Goal: Navigation & Orientation: Find specific page/section

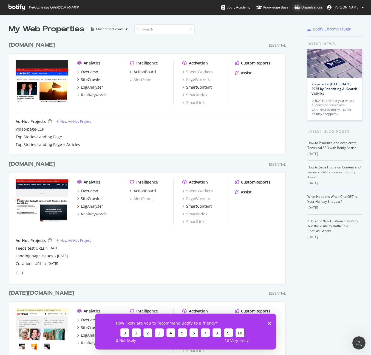
click at [298, 10] on div "Organizations" at bounding box center [309, 7] width 28 height 5
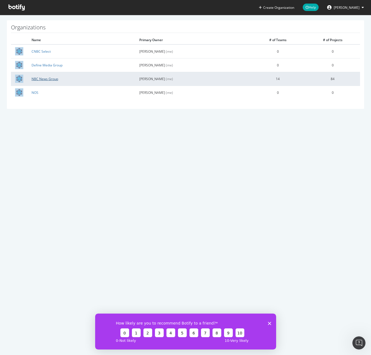
click at [38, 77] on link "NBC News Group" at bounding box center [45, 79] width 27 height 5
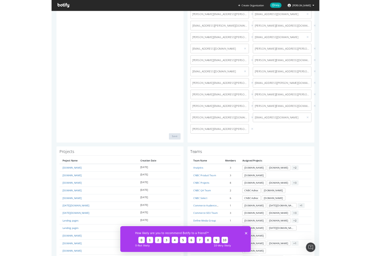
scroll to position [185, 0]
